Goal: Find specific page/section: Locate item on page

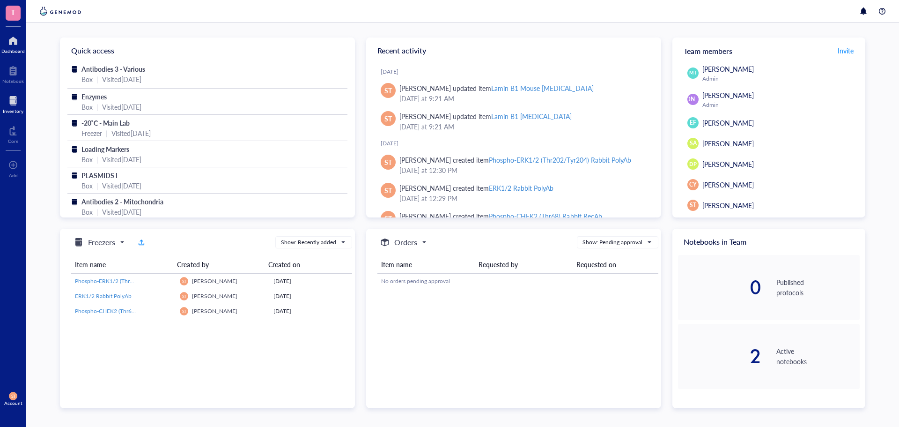
click at [12, 103] on div at bounding box center [13, 100] width 21 height 15
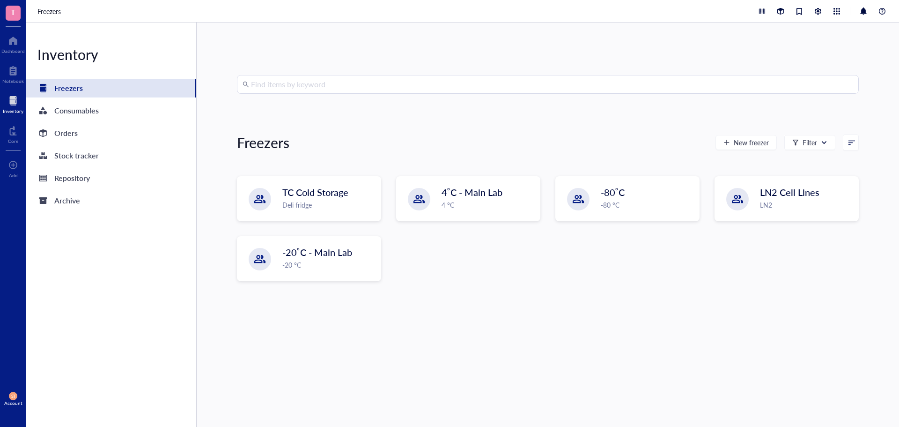
click at [317, 93] on input "search" at bounding box center [552, 84] width 602 height 18
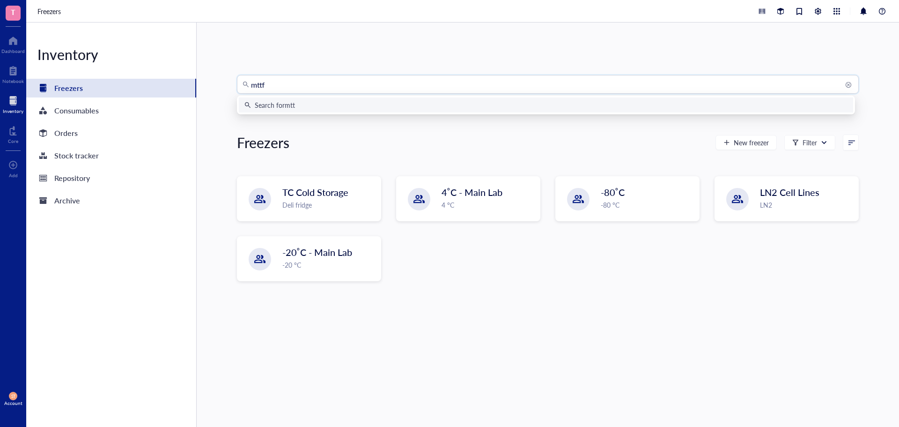
type input "mttfa"
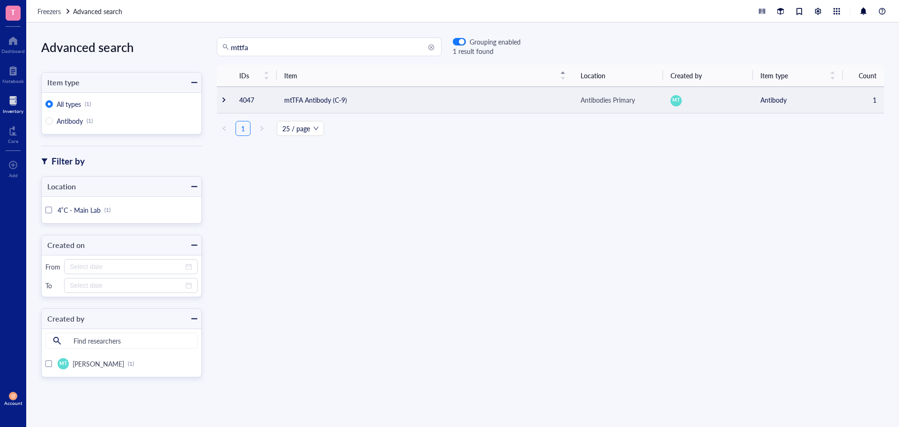
click at [332, 102] on td "mtTFA Antibody (C-9)" at bounding box center [425, 100] width 296 height 26
